Goal: Browse casually

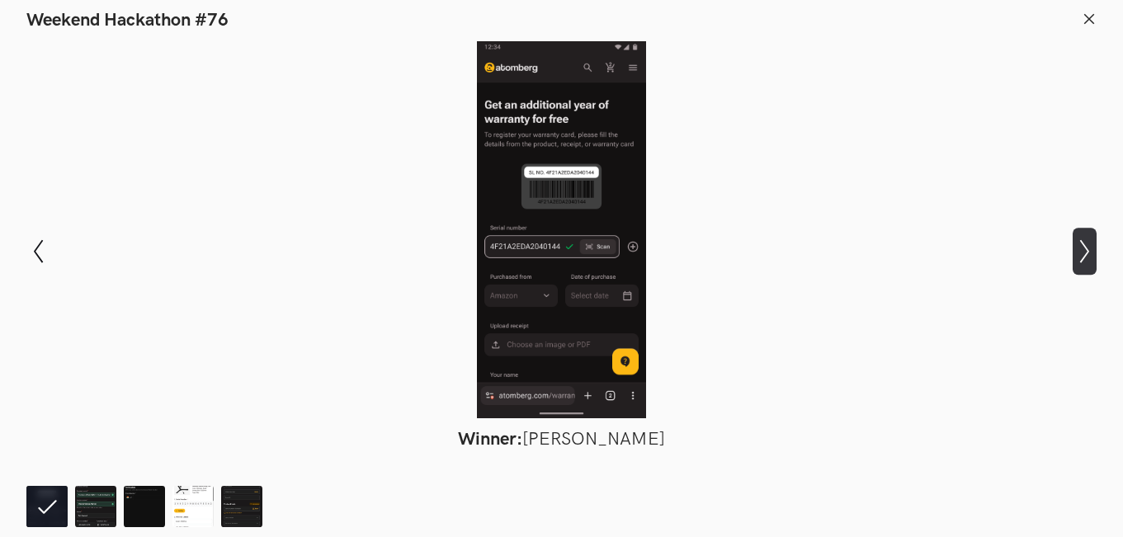
drag, startPoint x: 0, startPoint y: 0, endPoint x: 1084, endPoint y: 237, distance: 1109.1
click at [1084, 237] on button "Show next slide" at bounding box center [1085, 252] width 24 height 48
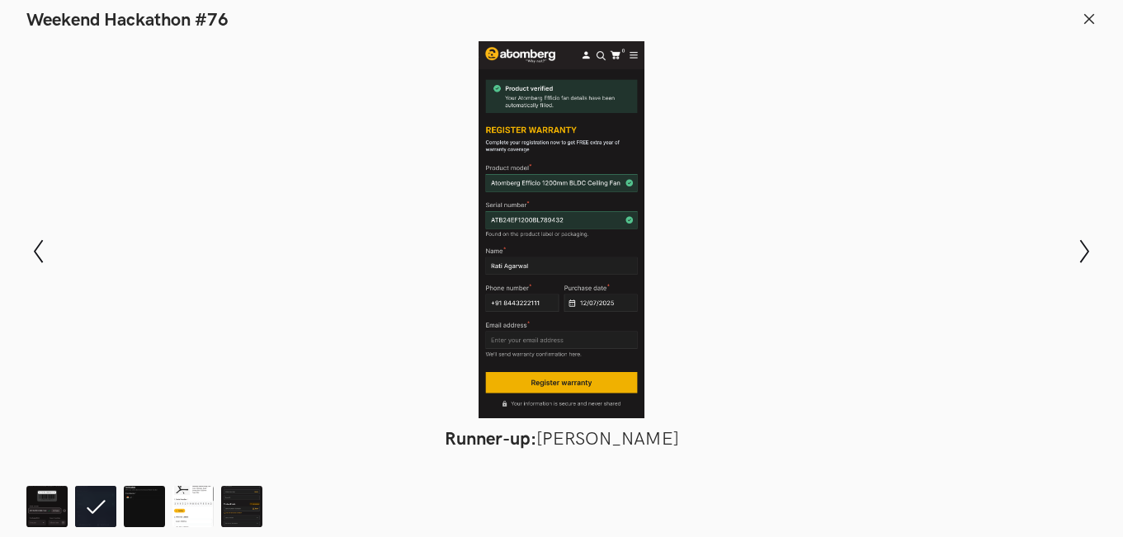
click at [1069, 262] on div "Modal Gallery Slideshow Winner: [PERSON_NAME] Runner-up: [PERSON_NAME] Honorabl…" at bounding box center [561, 251] width 1123 height 440
click at [1082, 248] on icon "Show next slide" at bounding box center [1085, 251] width 24 height 24
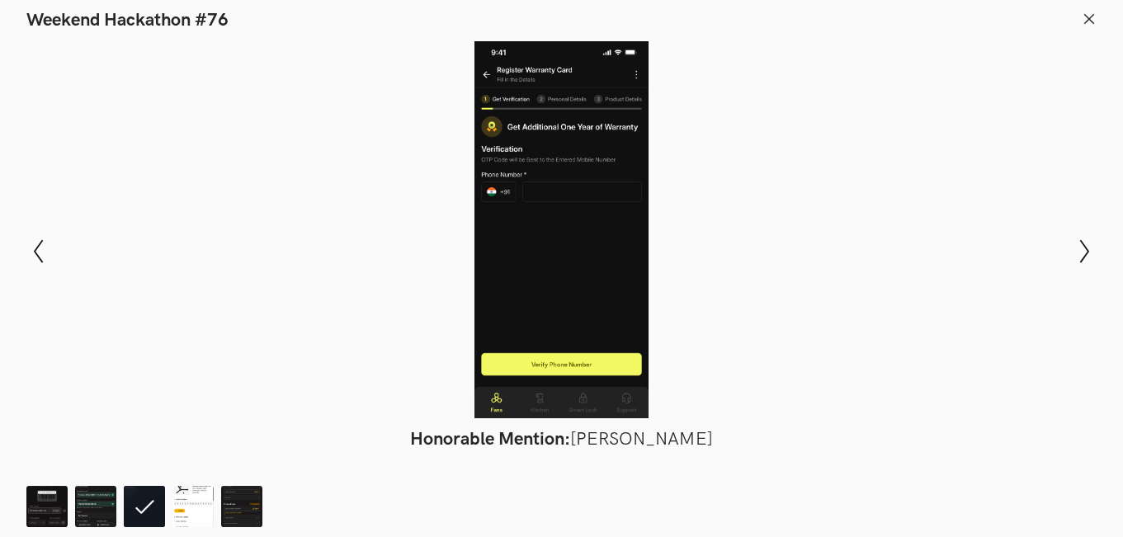
click at [890, 233] on div at bounding box center [561, 229] width 1003 height 377
click at [1076, 251] on icon "Show next slide" at bounding box center [1085, 251] width 24 height 24
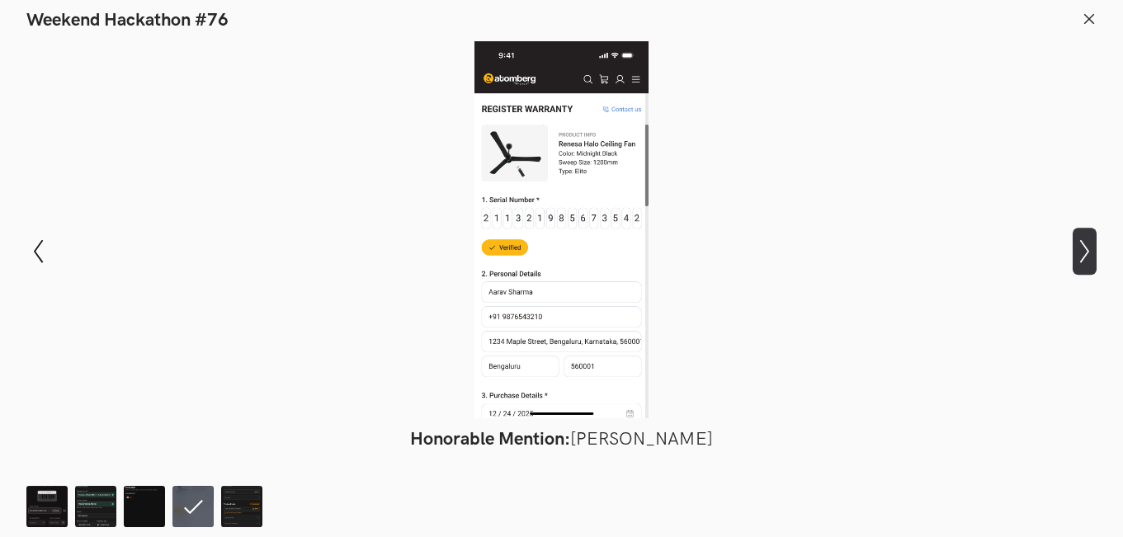
click at [1078, 253] on icon "Show next slide" at bounding box center [1085, 251] width 24 height 24
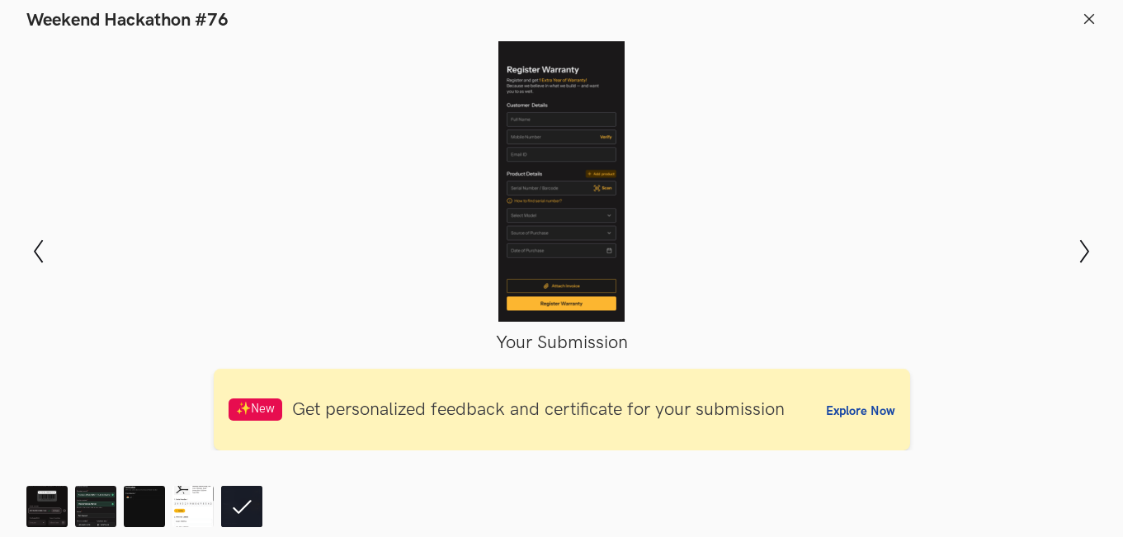
click at [958, 182] on div at bounding box center [561, 181] width 1003 height 281
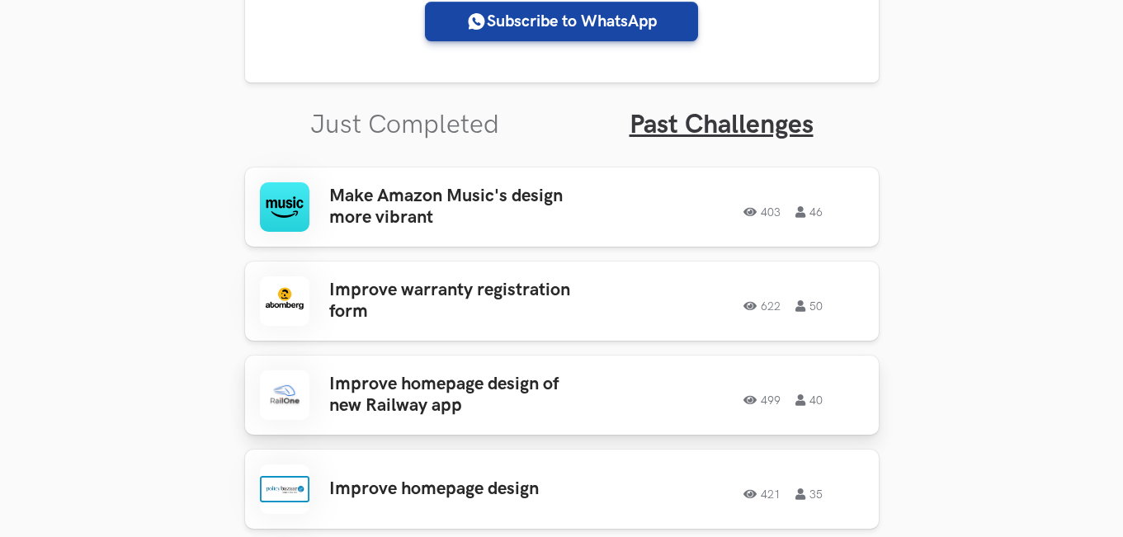
scroll to position [578, 0]
